Goal: Transaction & Acquisition: Get a Quote

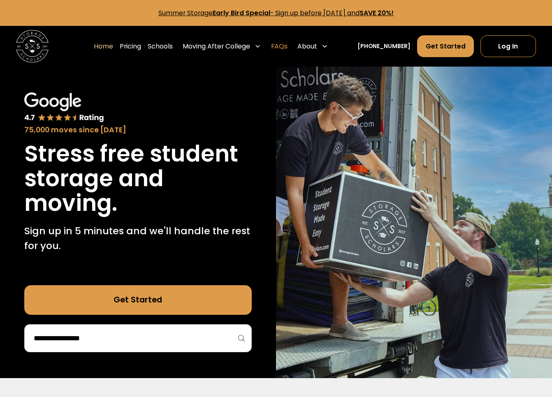
click at [287, 44] on link "FAQs" at bounding box center [279, 46] width 16 height 23
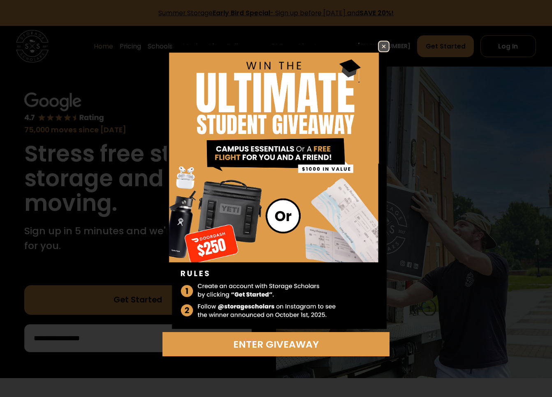
click at [385, 49] on img at bounding box center [384, 47] width 10 height 10
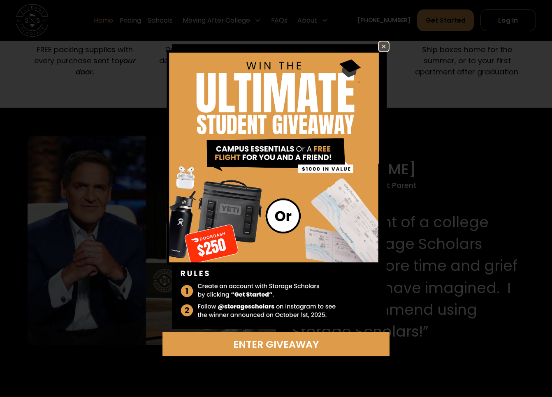
scroll to position [706, 0]
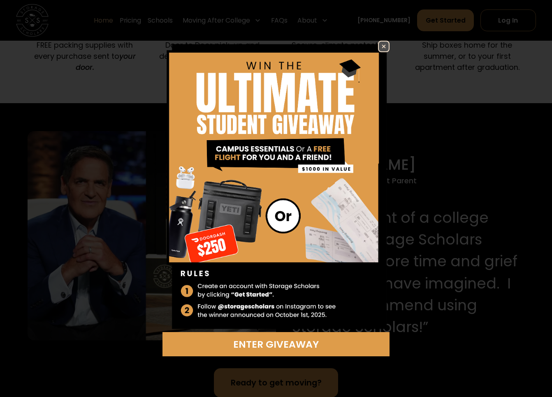
click at [385, 44] on img at bounding box center [384, 47] width 10 height 10
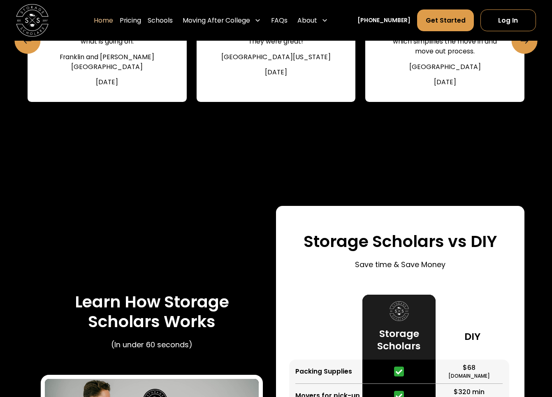
scroll to position [1223, 0]
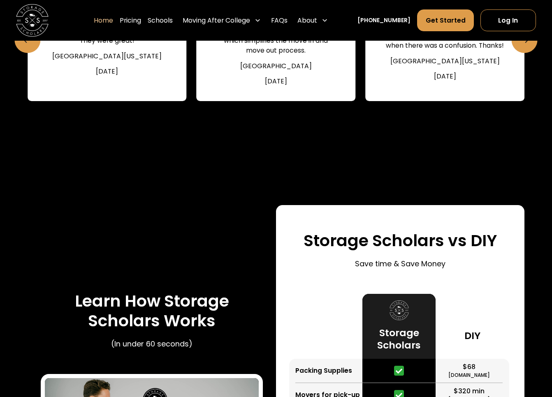
click at [141, 19] on link "Pricing" at bounding box center [130, 20] width 21 height 23
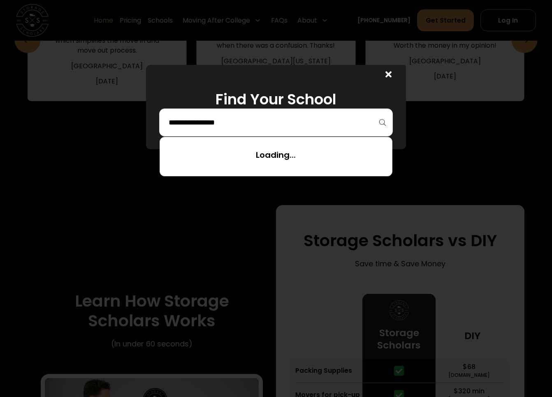
click at [224, 121] on input "search" at bounding box center [276, 123] width 217 height 14
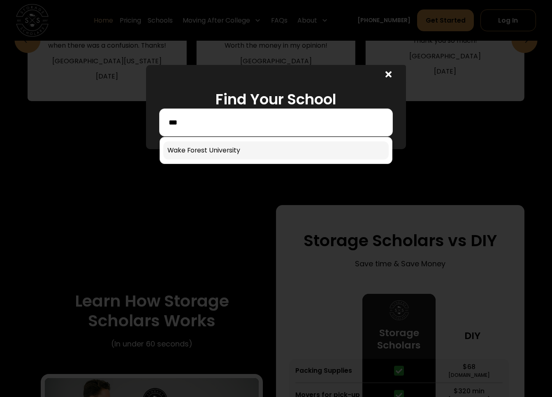
type input "***"
click at [209, 147] on link at bounding box center [276, 150] width 226 height 18
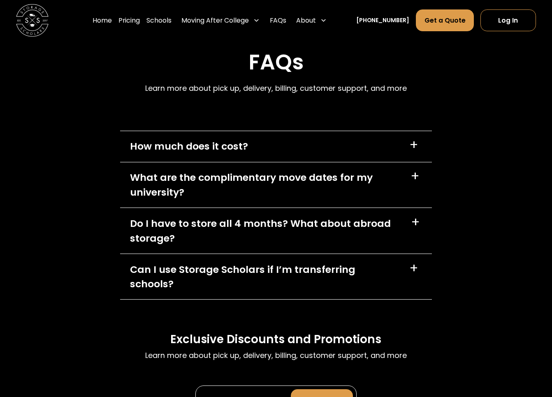
scroll to position [3961, 0]
click at [166, 142] on div "How much does it cost?" at bounding box center [189, 146] width 118 height 15
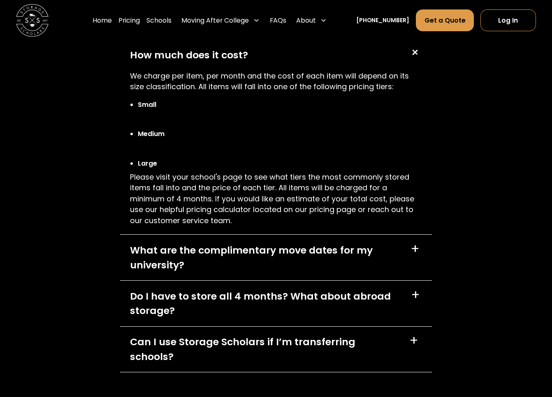
scroll to position [4055, 0]
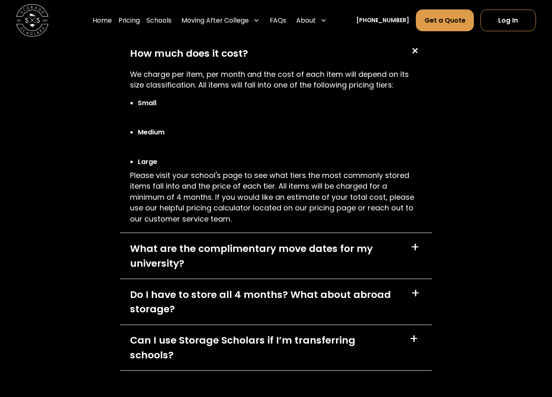
click at [171, 241] on div "What are the complimentary move dates for my university?" at bounding box center [265, 255] width 271 height 29
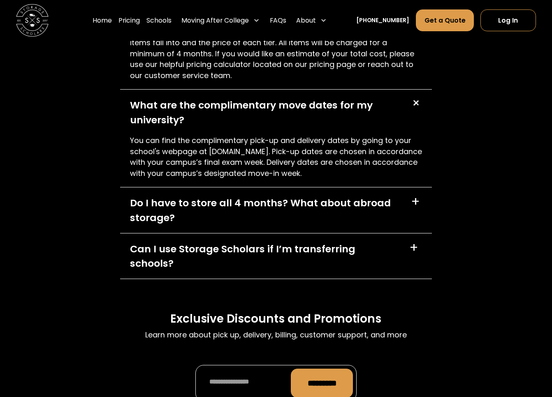
scroll to position [4198, 0]
click at [172, 206] on div "Do I have to store all 4 months? What about abroad storage?" at bounding box center [265, 209] width 271 height 29
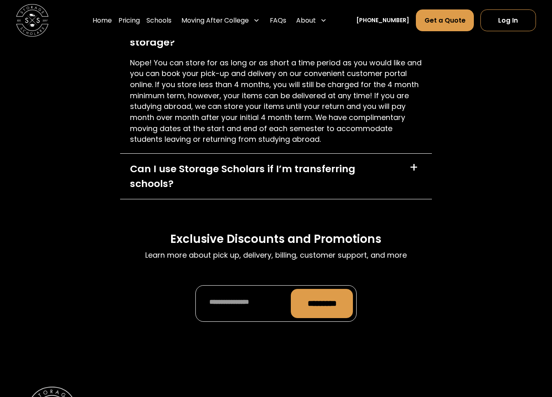
scroll to position [4375, 0]
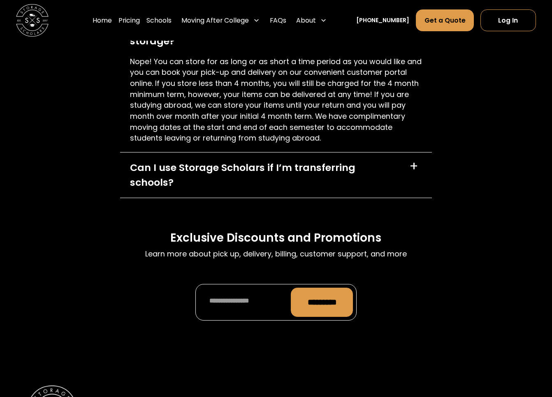
click at [230, 160] on div "Can I use Storage Scholars if I’m transferring schools?" at bounding box center [265, 174] width 270 height 29
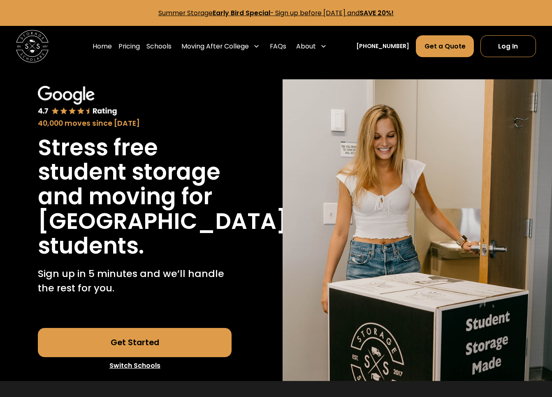
scroll to position [0, 0]
click at [461, 45] on link "Get a Quote" at bounding box center [445, 46] width 58 height 22
